Goal: Task Accomplishment & Management: Use online tool/utility

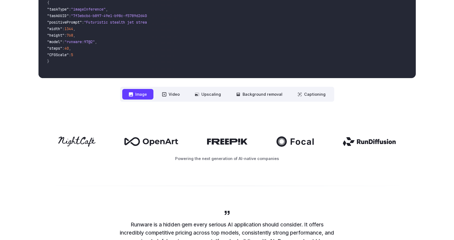
scroll to position [197, 0]
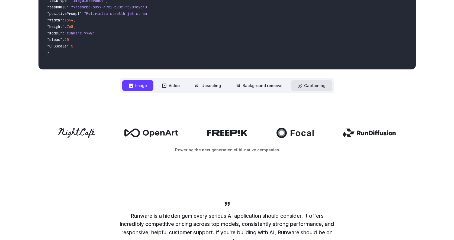
click at [315, 83] on button "Captioning" at bounding box center [311, 85] width 41 height 11
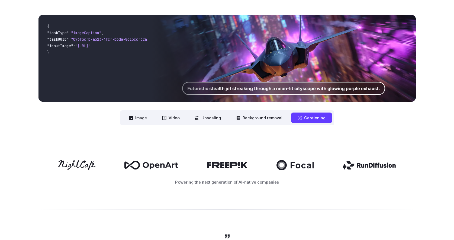
scroll to position [160, 0]
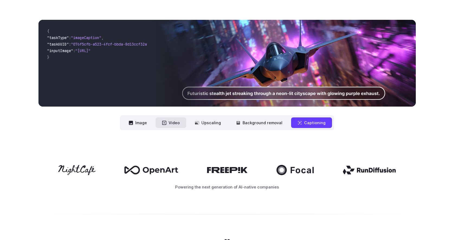
click at [174, 124] on button "Video" at bounding box center [171, 122] width 31 height 11
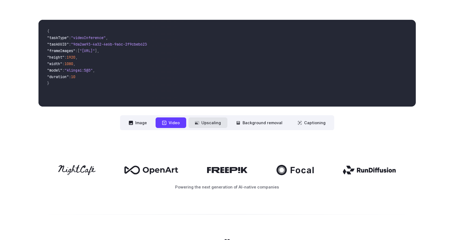
click at [208, 124] on button "Upscaling" at bounding box center [207, 122] width 39 height 11
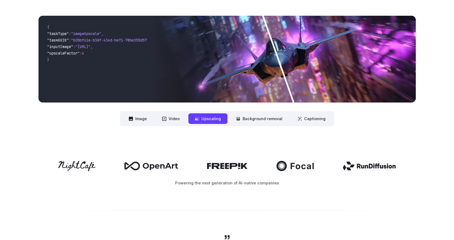
scroll to position [153, 0]
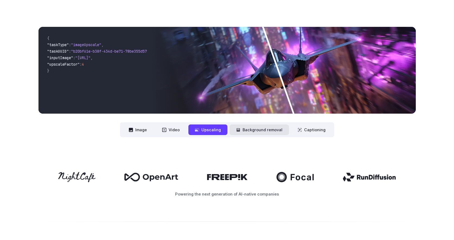
click at [261, 134] on button "Background removal" at bounding box center [259, 129] width 59 height 11
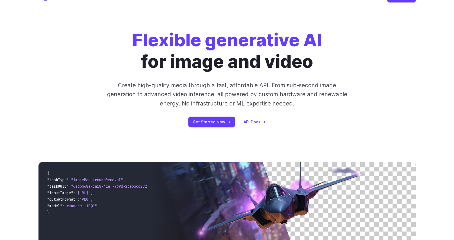
scroll to position [0, 0]
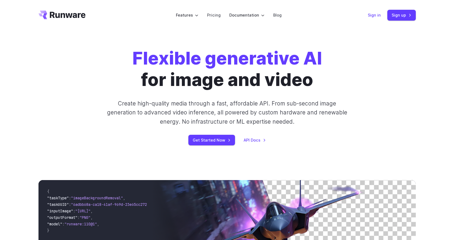
click at [372, 14] on link "Sign in" at bounding box center [374, 15] width 13 height 6
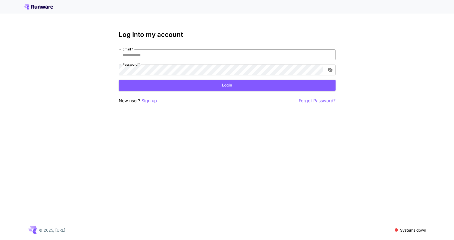
click at [282, 58] on input "Email   *" at bounding box center [227, 54] width 217 height 11
click at [261, 58] on input "Email   *" at bounding box center [227, 54] width 217 height 11
type input "*"
type input "**********"
click at [329, 71] on icon "toggle password visibility" at bounding box center [329, 69] width 5 height 5
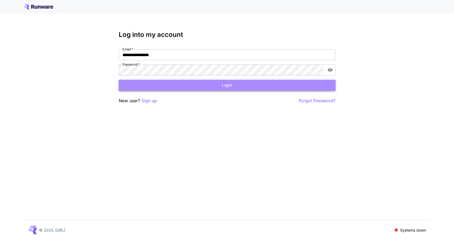
click at [216, 86] on button "Login" at bounding box center [227, 85] width 217 height 11
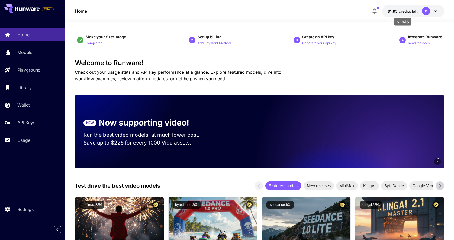
click at [397, 12] on span "$1.95" at bounding box center [392, 11] width 11 height 5
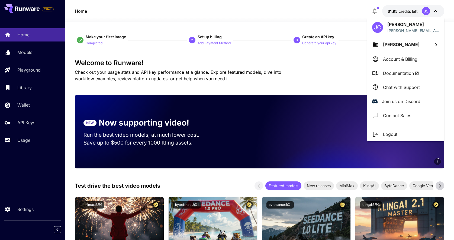
click at [394, 12] on div at bounding box center [227, 120] width 454 height 240
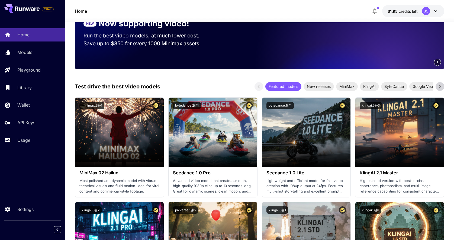
scroll to position [115, 0]
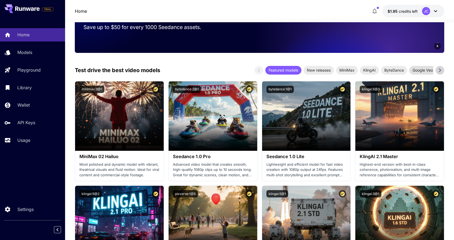
click at [416, 74] on div "Google Veo" at bounding box center [422, 70] width 27 height 9
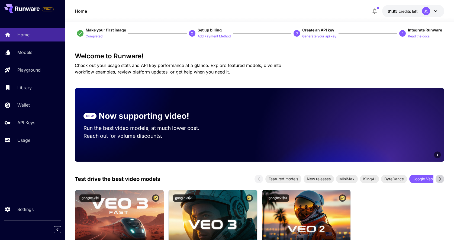
scroll to position [0, 0]
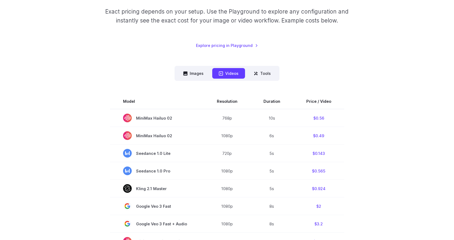
scroll to position [88, 0]
click at [268, 67] on nav "Images Videos Tools ****** ****** *****" at bounding box center [227, 73] width 105 height 15
click at [268, 69] on button "Tools" at bounding box center [262, 73] width 30 height 11
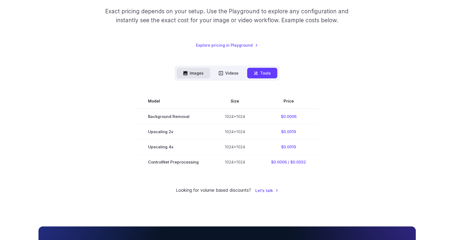
click at [199, 73] on button "Images" at bounding box center [193, 73] width 33 height 11
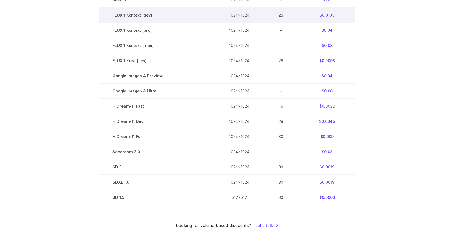
scroll to position [281, 0]
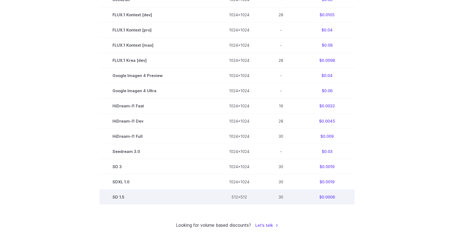
click at [328, 200] on td "$0.0006" at bounding box center [326, 196] width 55 height 15
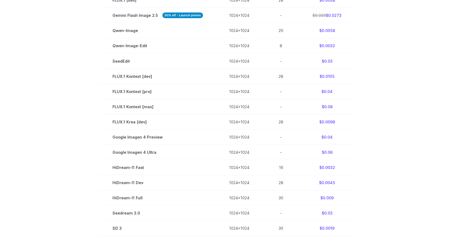
scroll to position [0, 0]
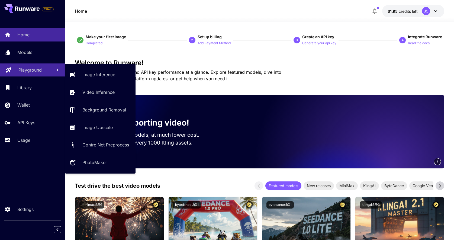
click at [38, 72] on p "Playground" at bounding box center [29, 70] width 23 height 7
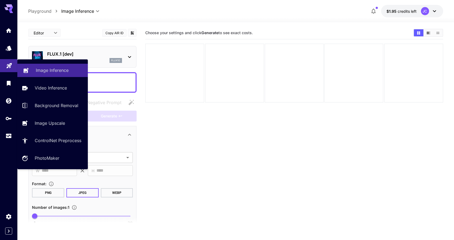
click at [51, 70] on p "Image Inference" at bounding box center [52, 70] width 33 height 7
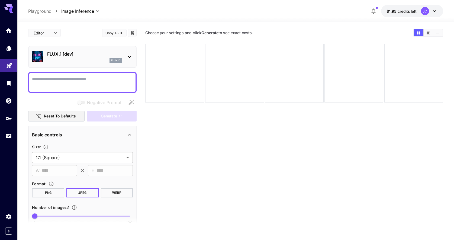
click at [130, 56] on icon at bounding box center [129, 57] width 7 height 7
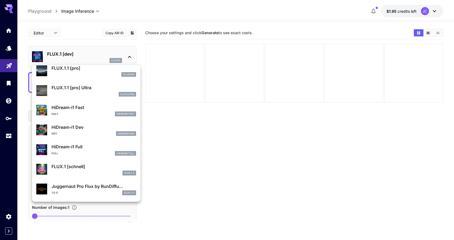
scroll to position [419, 0]
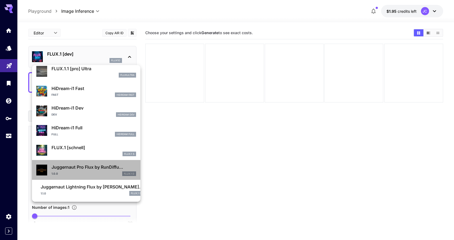
click at [93, 167] on p "Juggernaut Pro Flux by RunDiffu..." at bounding box center [93, 167] width 85 height 7
type input "**"
type input "*"
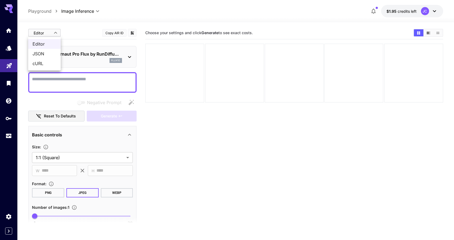
click at [57, 34] on body "**********" at bounding box center [227, 141] width 454 height 283
click at [74, 33] on div at bounding box center [227, 120] width 454 height 240
click at [9, 104] on body "**********" at bounding box center [227, 141] width 454 height 283
click at [9, 98] on icon "Wallet" at bounding box center [9, 99] width 7 height 7
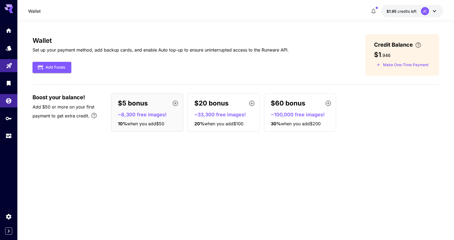
click at [72, 151] on div "Wallet Set up your payment method, add backup cards, and enable Auto top-up to …" at bounding box center [236, 131] width 406 height 194
click at [11, 50] on div "Models" at bounding box center [9, 56] width 19 height 12
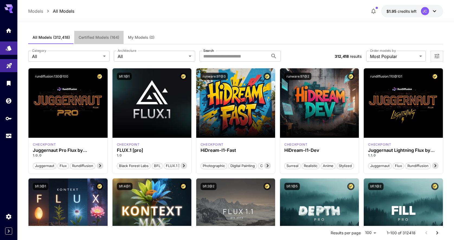
click at [98, 37] on span "Certified Models (164)" at bounding box center [99, 37] width 41 height 5
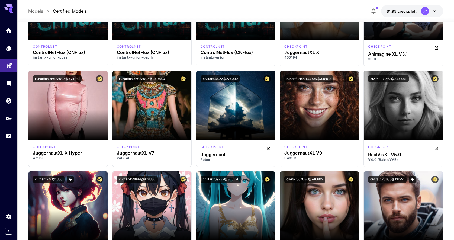
scroll to position [780, 0]
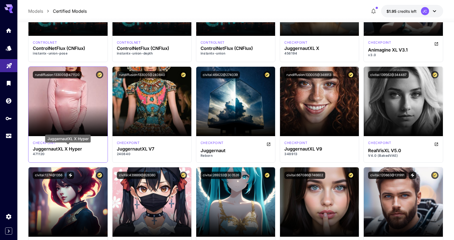
click at [64, 148] on h3 "JuggernautXL X Hyper" at bounding box center [68, 148] width 70 height 5
click at [85, 147] on h3 "JuggernautXL X Hyper" at bounding box center [68, 148] width 70 height 5
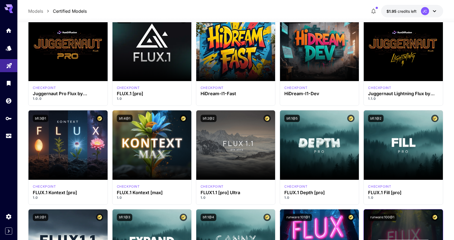
scroll to position [0, 0]
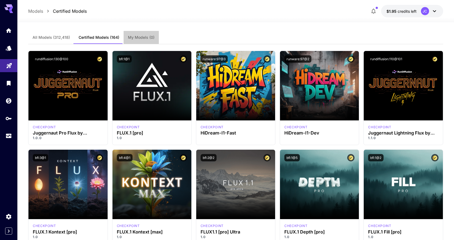
click at [150, 38] on span "My Models (0)" at bounding box center [141, 37] width 27 height 5
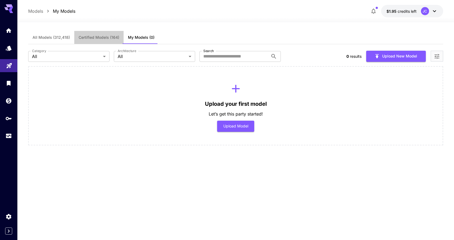
click at [93, 40] on button "Certified Models (164)" at bounding box center [98, 37] width 49 height 13
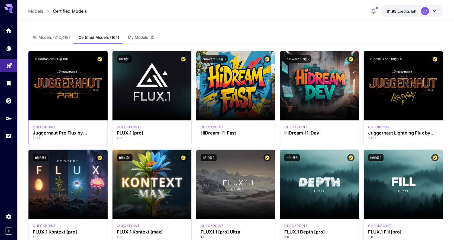
click at [87, 64] on div "rundiffusion:130@100" at bounding box center [67, 59] width 79 height 16
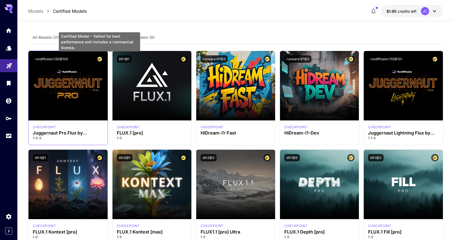
click at [99, 62] on button "Certified Model – Vetted for best performance and includes a commercial license." at bounding box center [99, 58] width 7 height 7
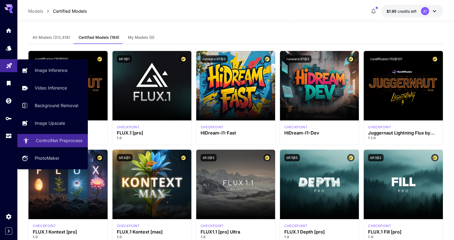
click at [47, 140] on p "ControlNet Preprocess" at bounding box center [59, 140] width 47 height 7
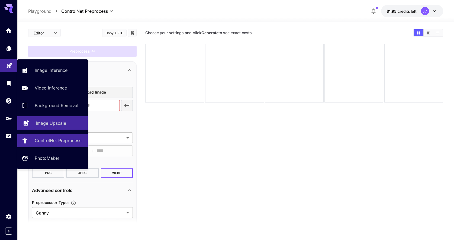
click at [53, 121] on p "Image Upscale" at bounding box center [51, 123] width 30 height 7
type input "**********"
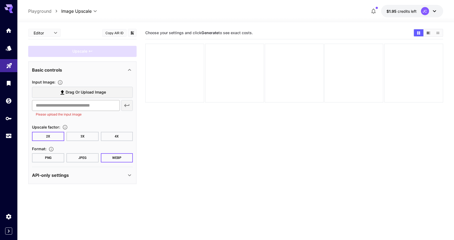
click at [76, 107] on input "text" at bounding box center [76, 105] width 88 height 11
click at [92, 92] on span "Drag or upload image" at bounding box center [86, 92] width 40 height 7
click at [0, 0] on input "Drag or upload image" at bounding box center [0, 0] width 0 height 0
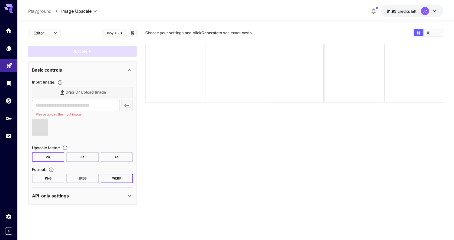
type input "**********"
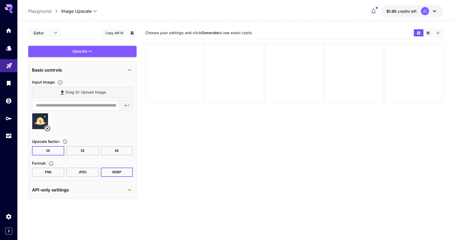
click at [83, 153] on button "3X" at bounding box center [82, 150] width 32 height 9
click at [100, 54] on div "Upscale" at bounding box center [82, 51] width 108 height 11
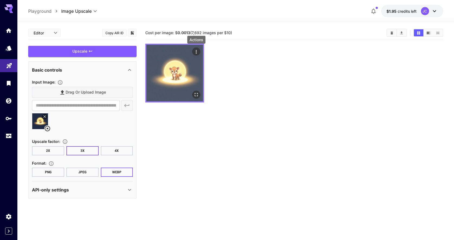
click at [198, 51] on icon "Actions" at bounding box center [195, 51] width 5 height 5
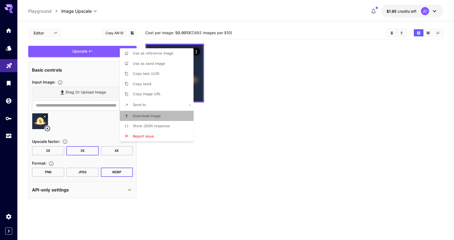
click at [165, 114] on li "Download Image" at bounding box center [158, 116] width 77 height 10
